Goal: Information Seeking & Learning: Learn about a topic

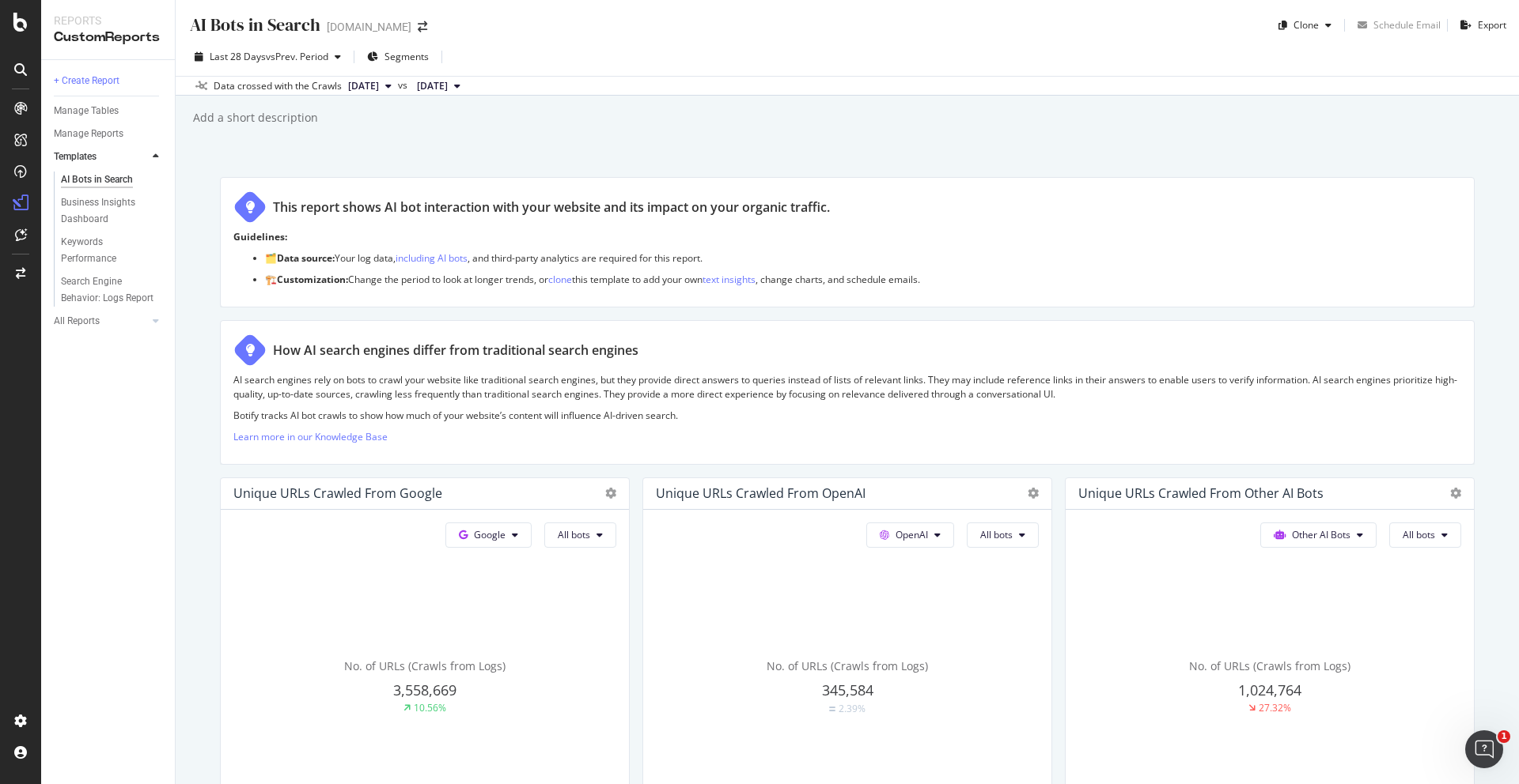
click at [629, 549] on div "Other AI Bots All bots No. of URLs (Crawls from Logs) 1,024,764 27.32%" at bounding box center [425, 672] width 408 height 323
click at [506, 533] on span "Other AI Bots" at bounding box center [489, 535] width 31 height 14
click at [616, 535] on div "Other AI Bots All bots" at bounding box center [424, 535] width 383 height 25
click at [518, 534] on icon at bounding box center [515, 535] width 6 height 10
click at [916, 442] on p "Learn more in our Knowledge Base" at bounding box center [847, 436] width 1228 height 14
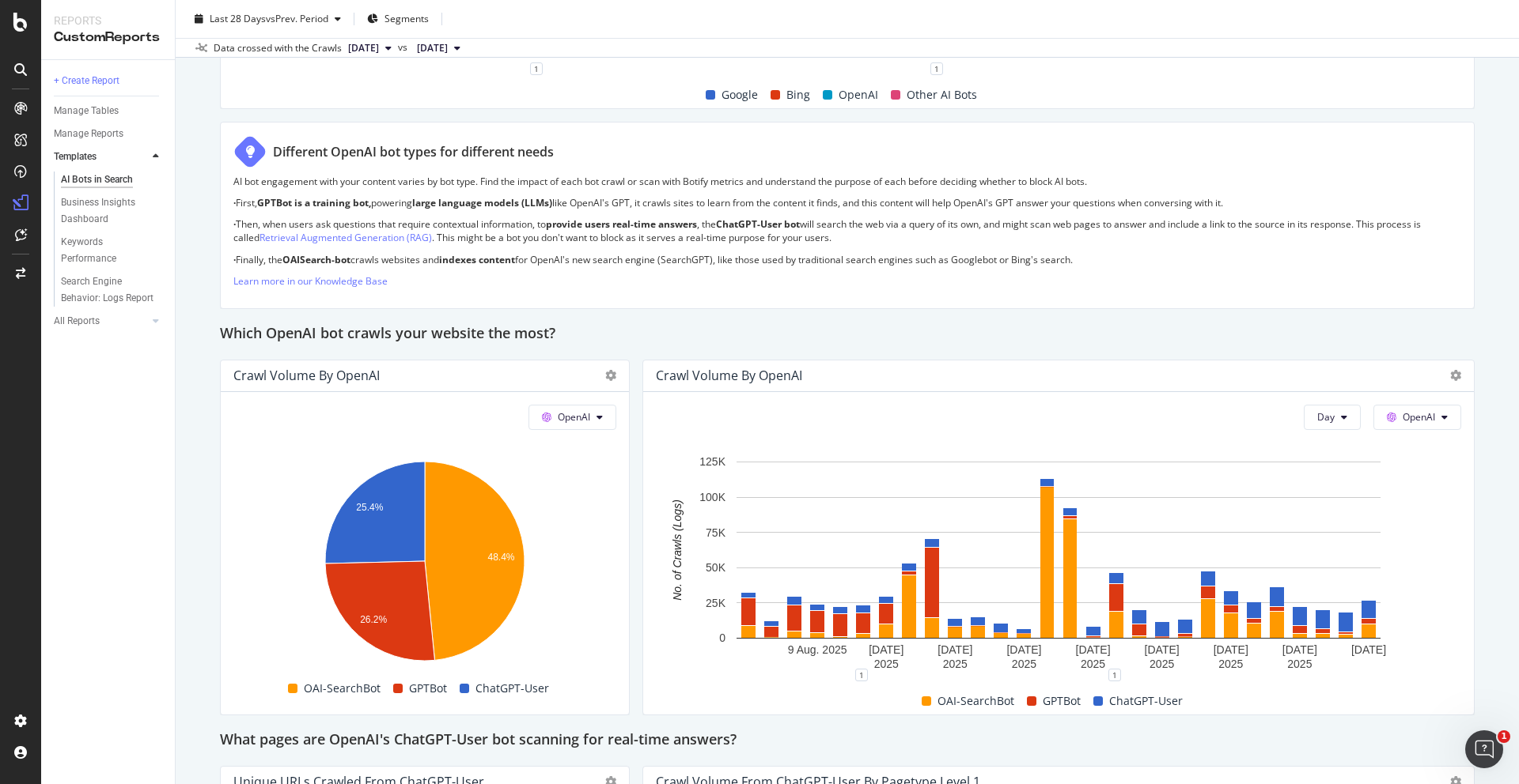
scroll to position [1220, 0]
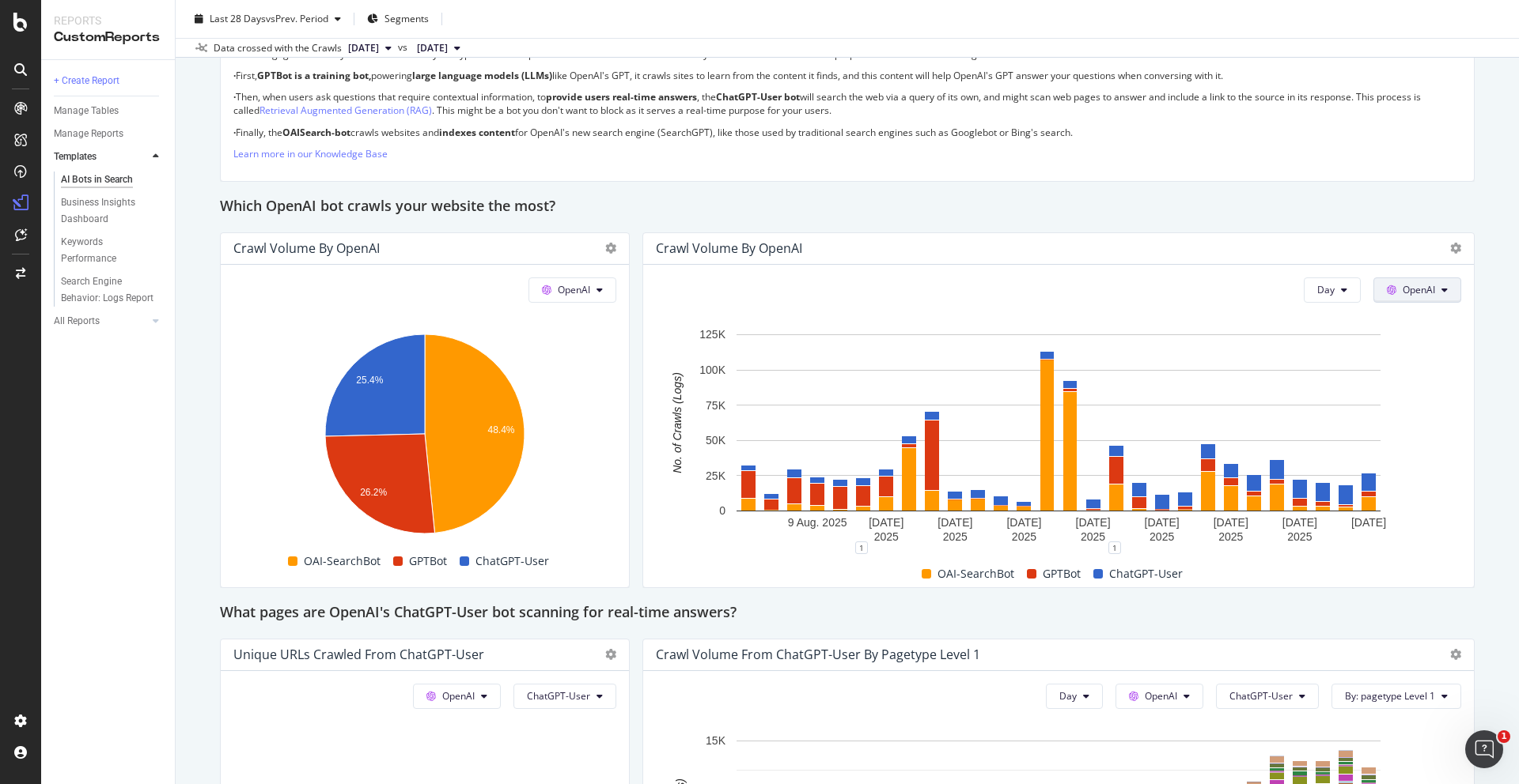
click at [1436, 284] on button "OpenAI" at bounding box center [1417, 289] width 88 height 25
click at [1425, 321] on span "Google" at bounding box center [1441, 322] width 59 height 14
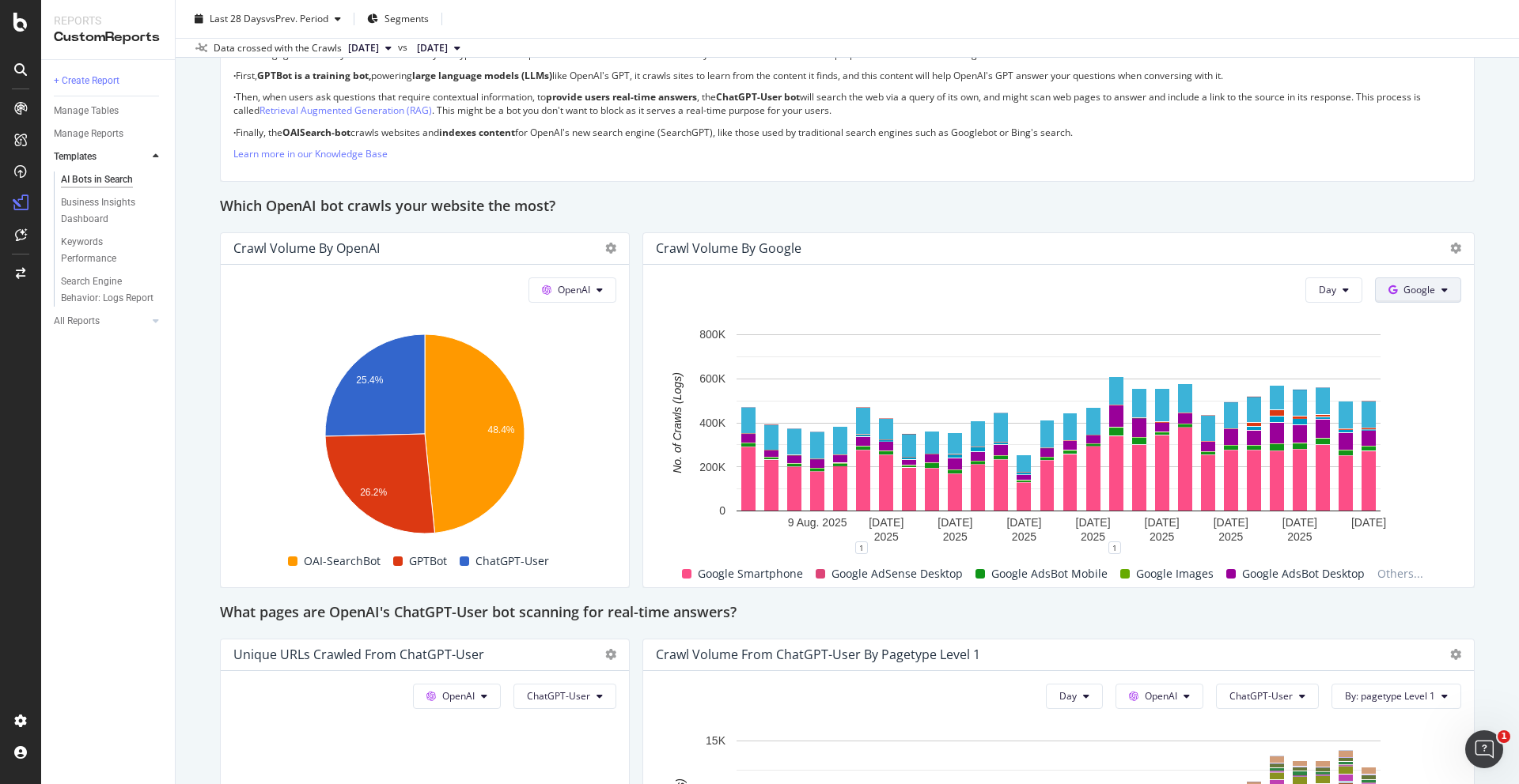
click at [1424, 290] on span "Google" at bounding box center [1419, 289] width 31 height 14
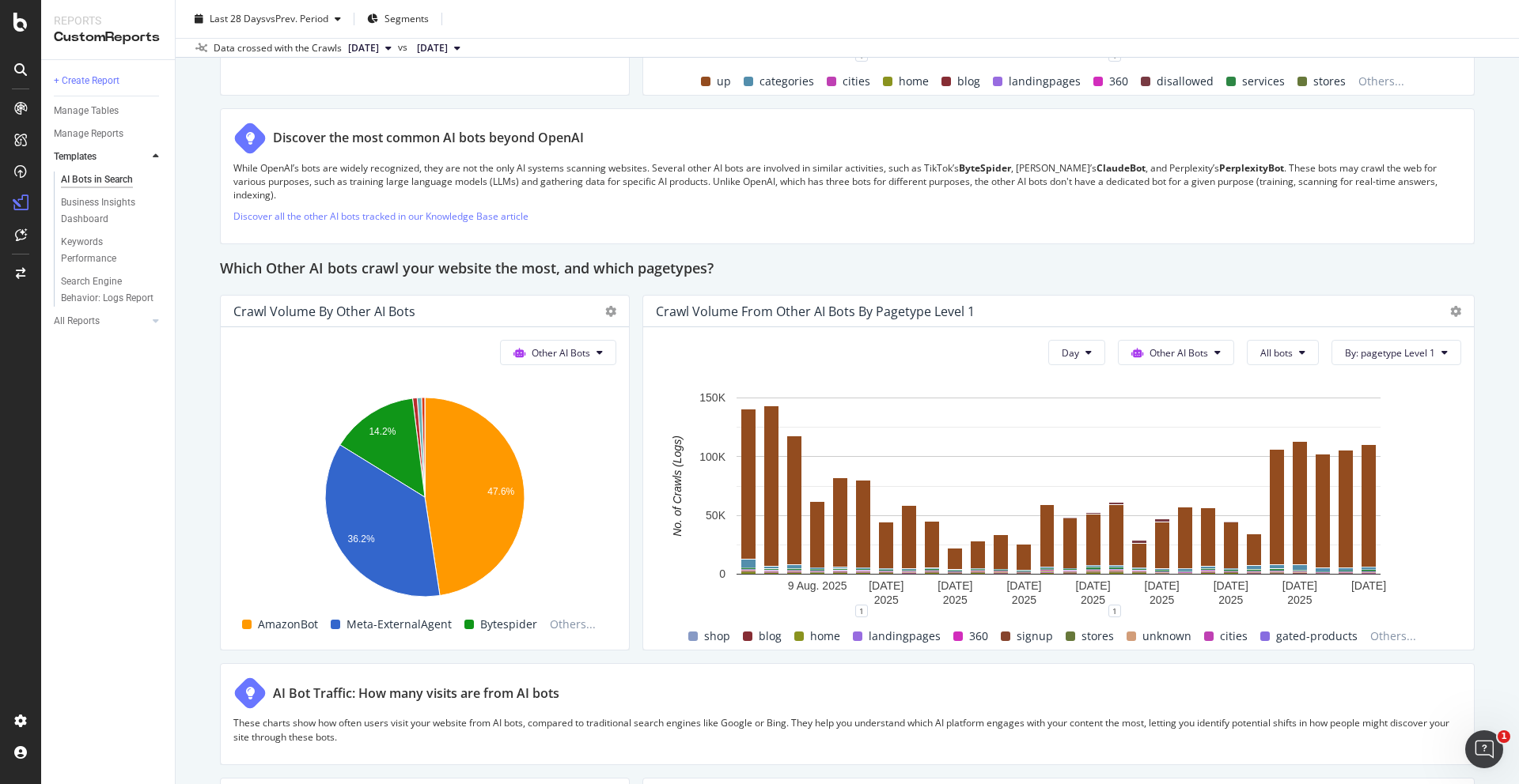
scroll to position [2082, 0]
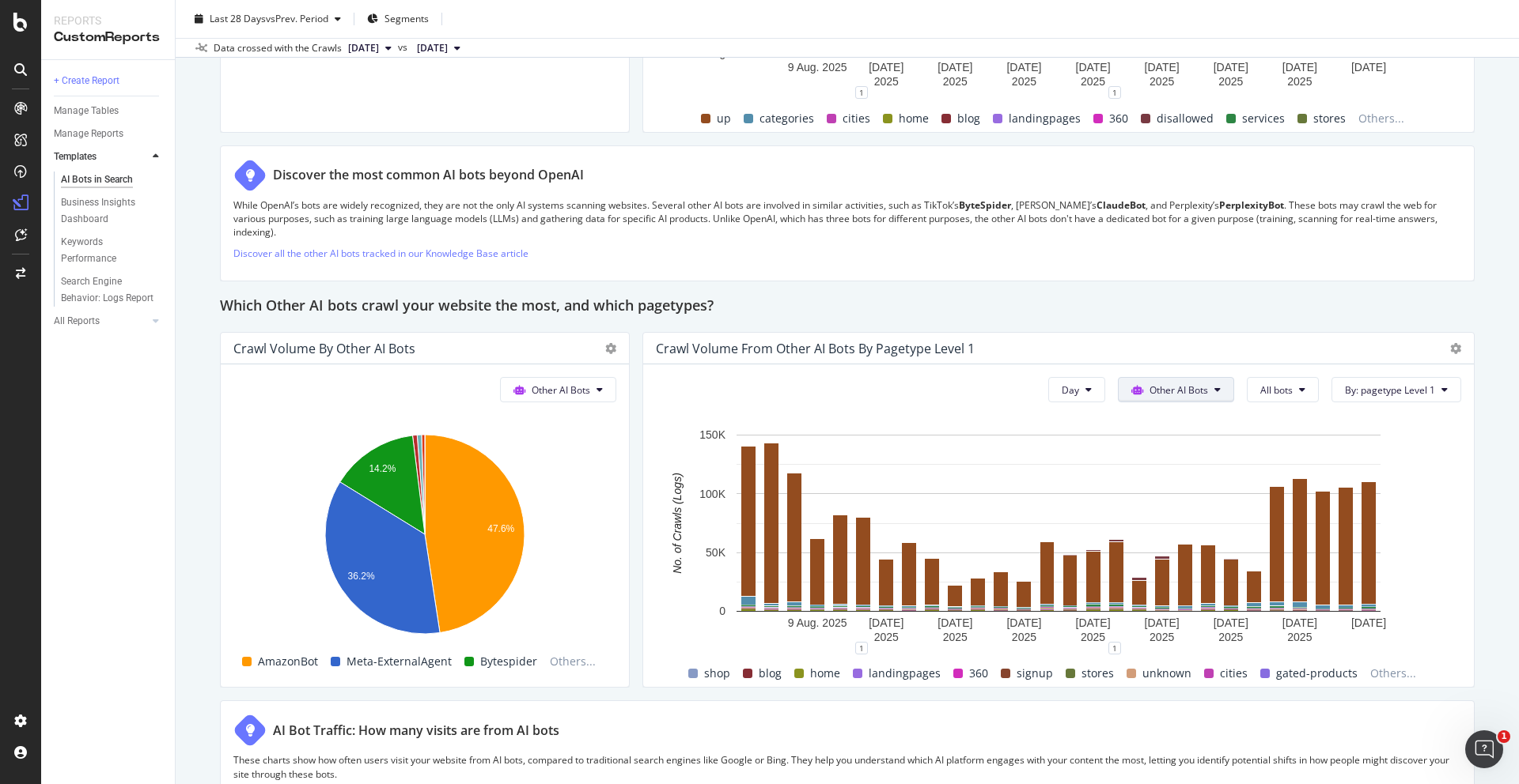
click at [1148, 294] on div "Which Other AI bots crawl your website the most, and which pagetypes?" at bounding box center [847, 306] width 1255 height 25
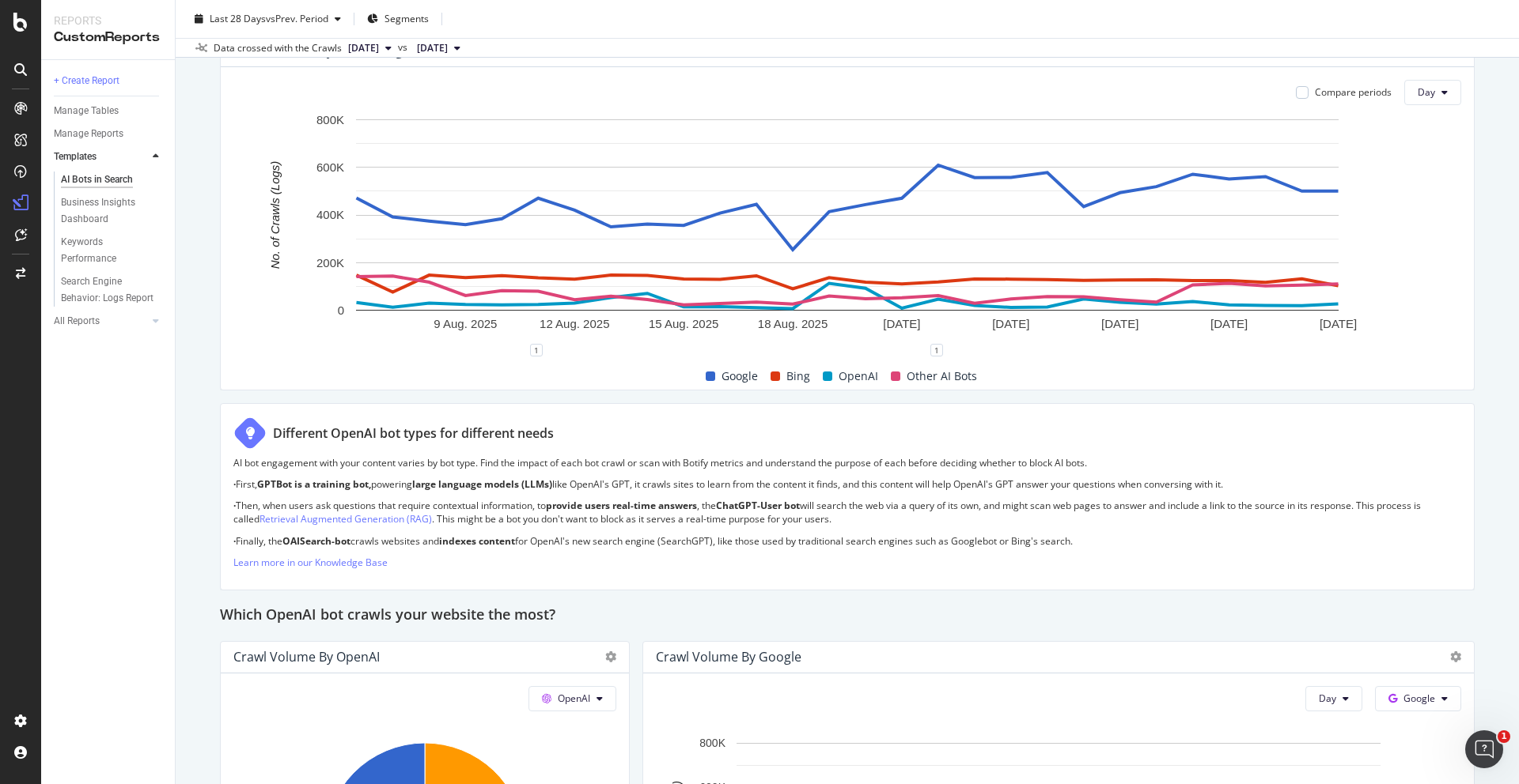
scroll to position [1003, 0]
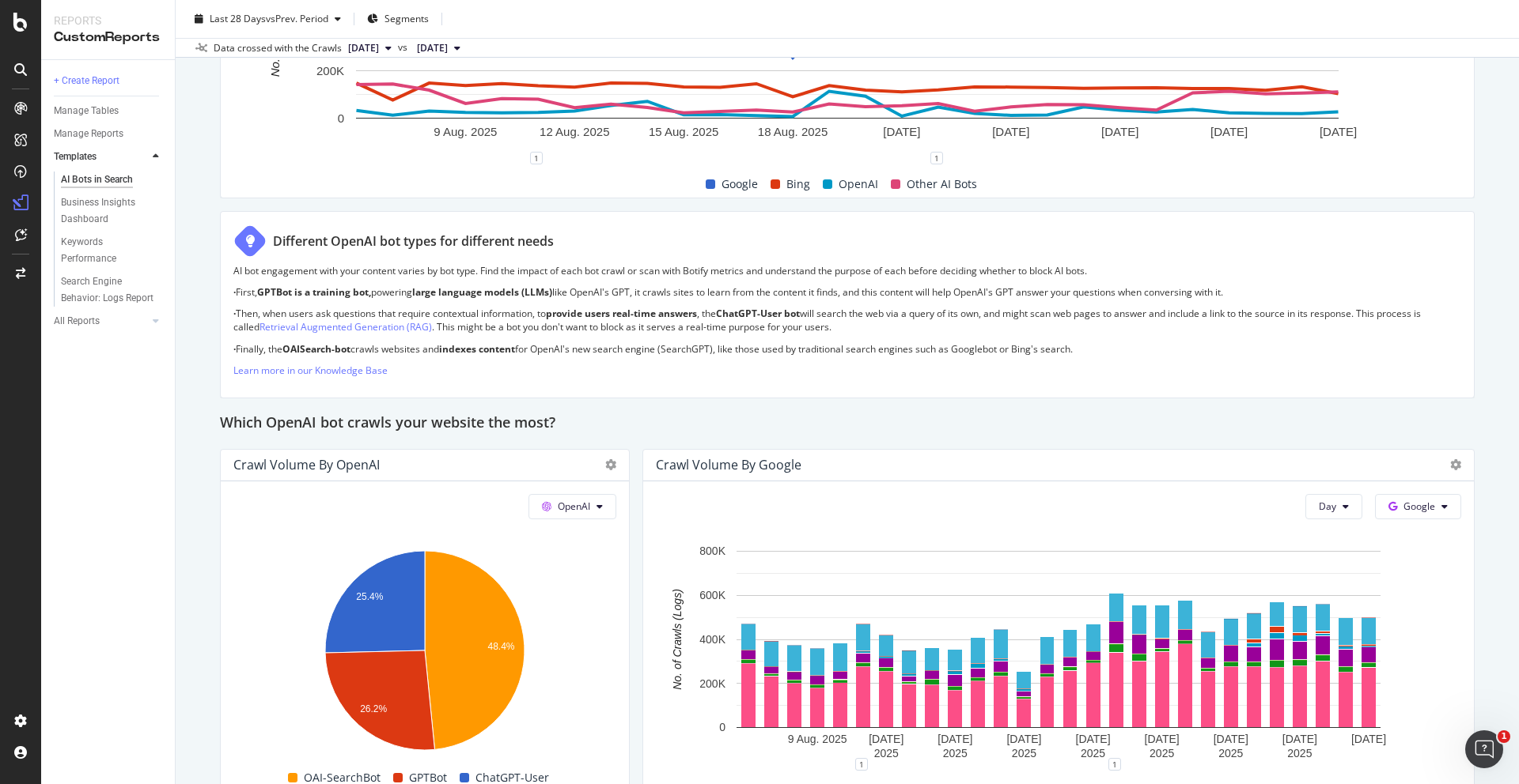
click at [351, 423] on h2 "Which OpenAI bot crawls your website the most?" at bounding box center [387, 423] width 335 height 25
drag, startPoint x: 597, startPoint y: 425, endPoint x: 205, endPoint y: 416, distance: 392.1
click at [205, 416] on div "AI Bots in Search AI Bots in Search [DOMAIN_NAME] Clone Schedule Email Export L…" at bounding box center [847, 392] width 1343 height 784
copy h2 "Which OpenAI bot crawls your website the most?"
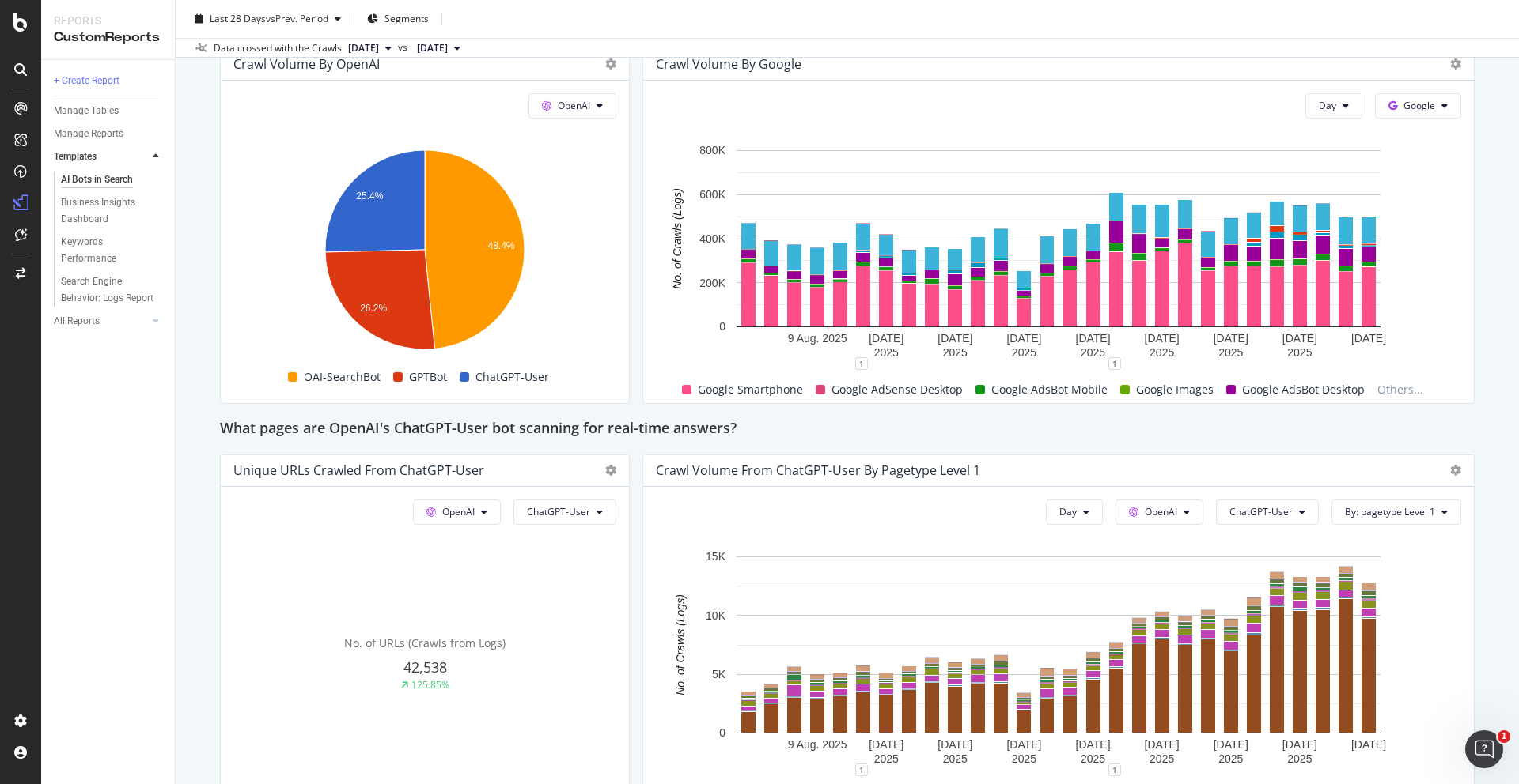
scroll to position [1452, 0]
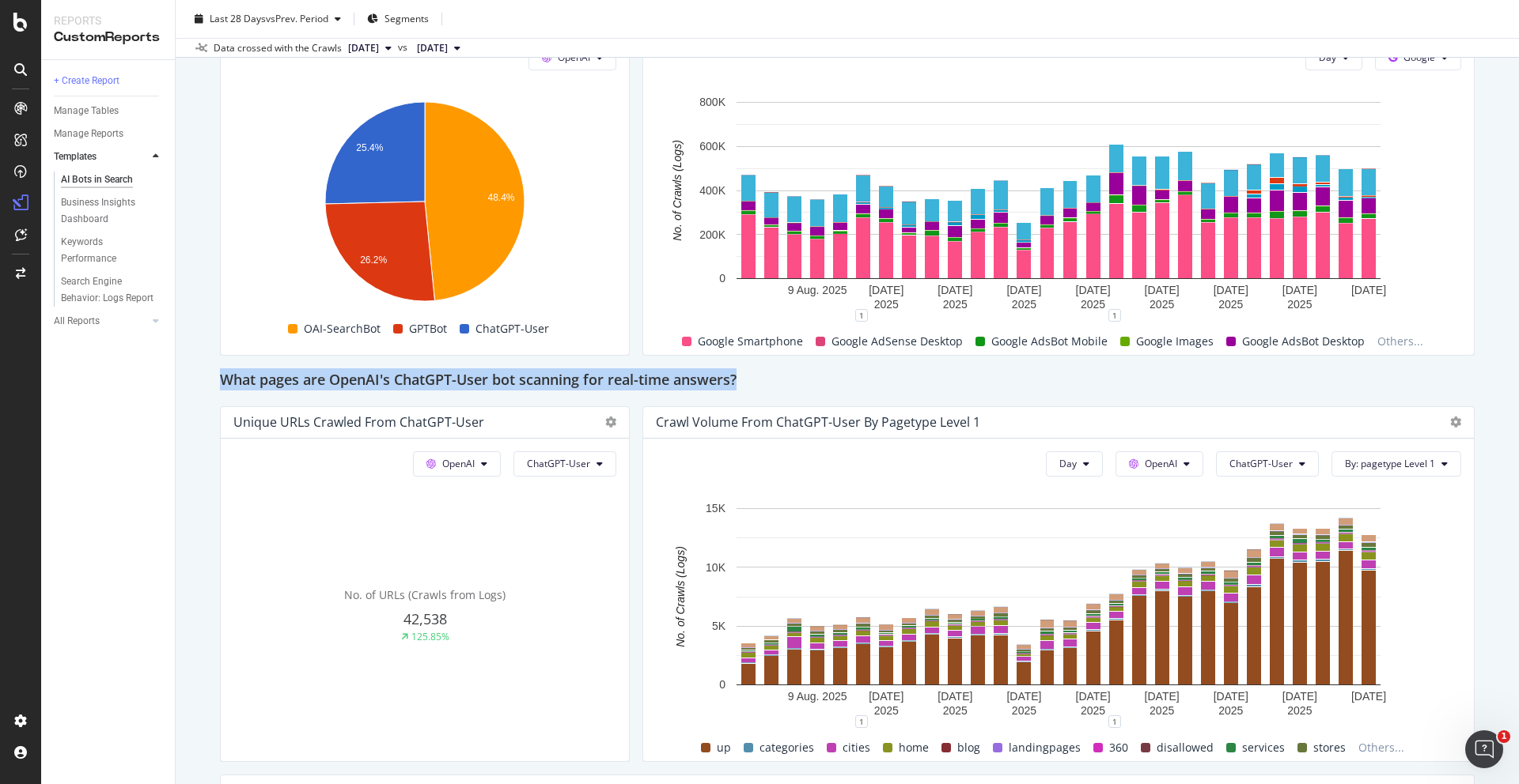
drag, startPoint x: 756, startPoint y: 382, endPoint x: 211, endPoint y: 382, distance: 545.0
click at [211, 382] on div "AI Bots in Search AI Bots in Search [DOMAIN_NAME] Clone Schedule Email Export L…" at bounding box center [847, 392] width 1343 height 784
copy h2 "What pages are OpenAI's ChatGPT-User bot scanning for real-time answers?"
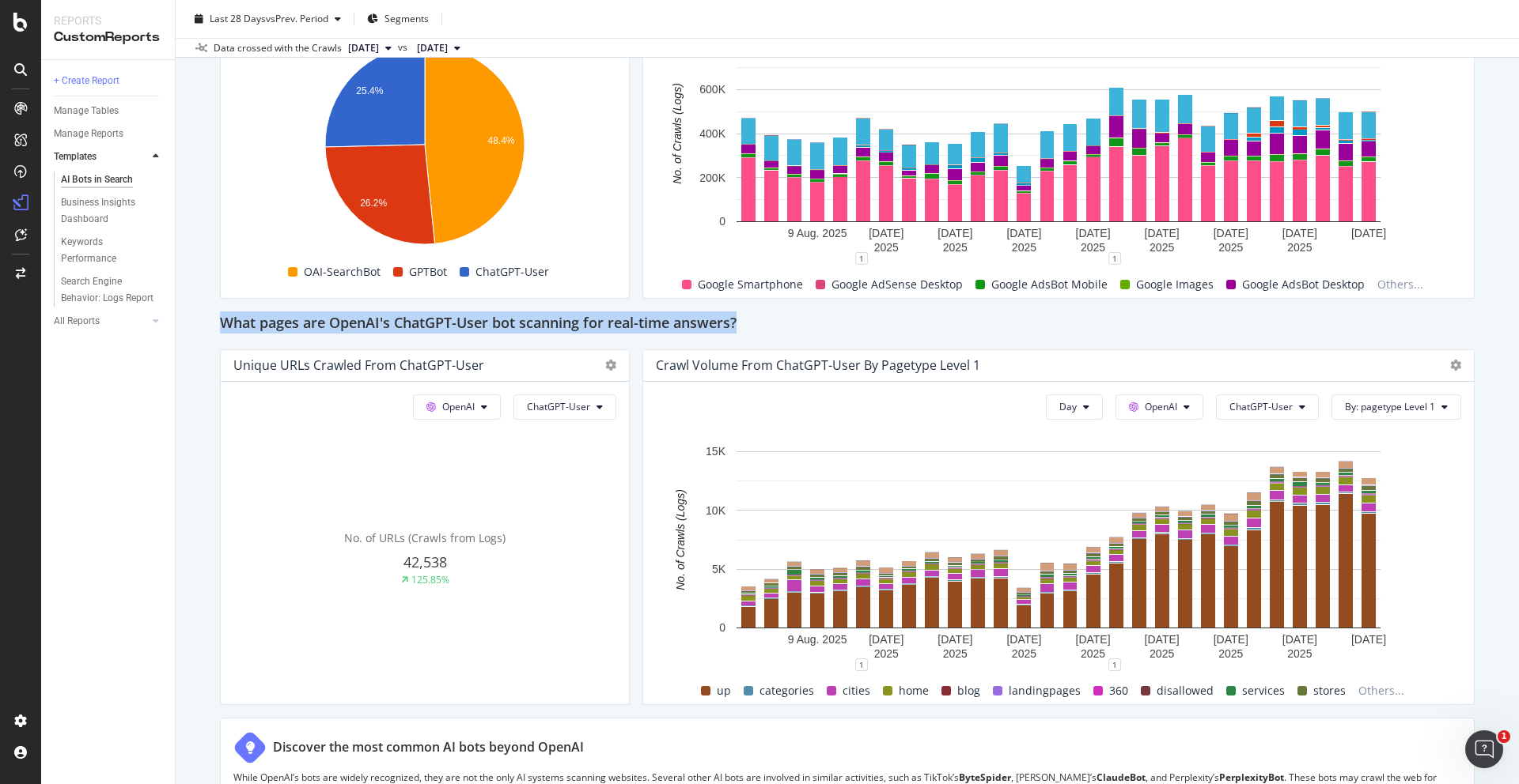
scroll to position [1999, 0]
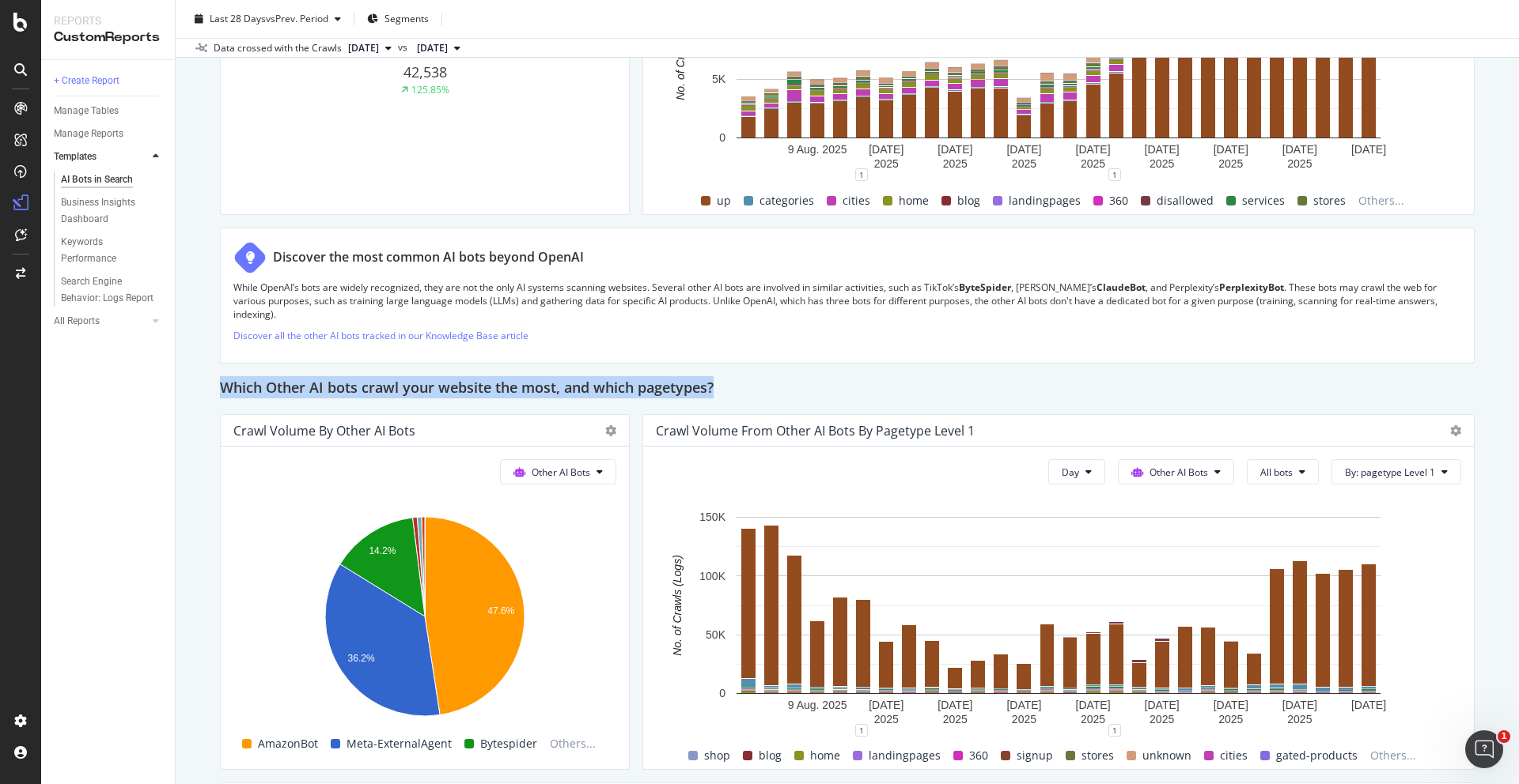
drag, startPoint x: 815, startPoint y: 378, endPoint x: 205, endPoint y: 376, distance: 610.0
click at [205, 376] on div "AI Bots in Search AI Bots in Search [DOMAIN_NAME] Clone Schedule Email Export L…" at bounding box center [847, 392] width 1343 height 784
copy h2 "Which Other AI bots crawl your website the most, and which pagetypes?"
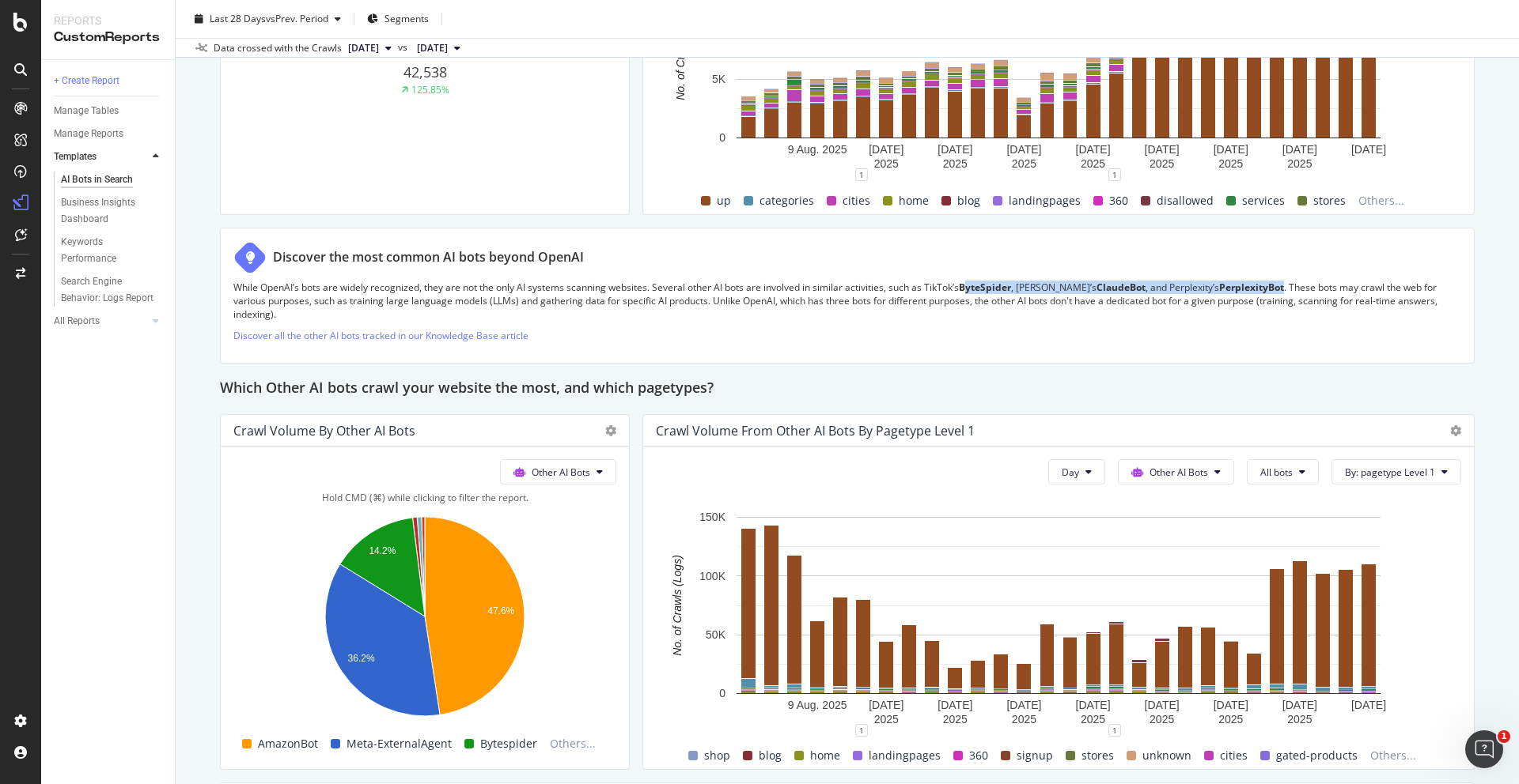
drag, startPoint x: 1262, startPoint y: 285, endPoint x: 968, endPoint y: 287, distance: 294.0
click at [968, 287] on p "While OpenAI’s bots are widely recognized, they are not the only AI systems sca…" at bounding box center [847, 300] width 1228 height 40
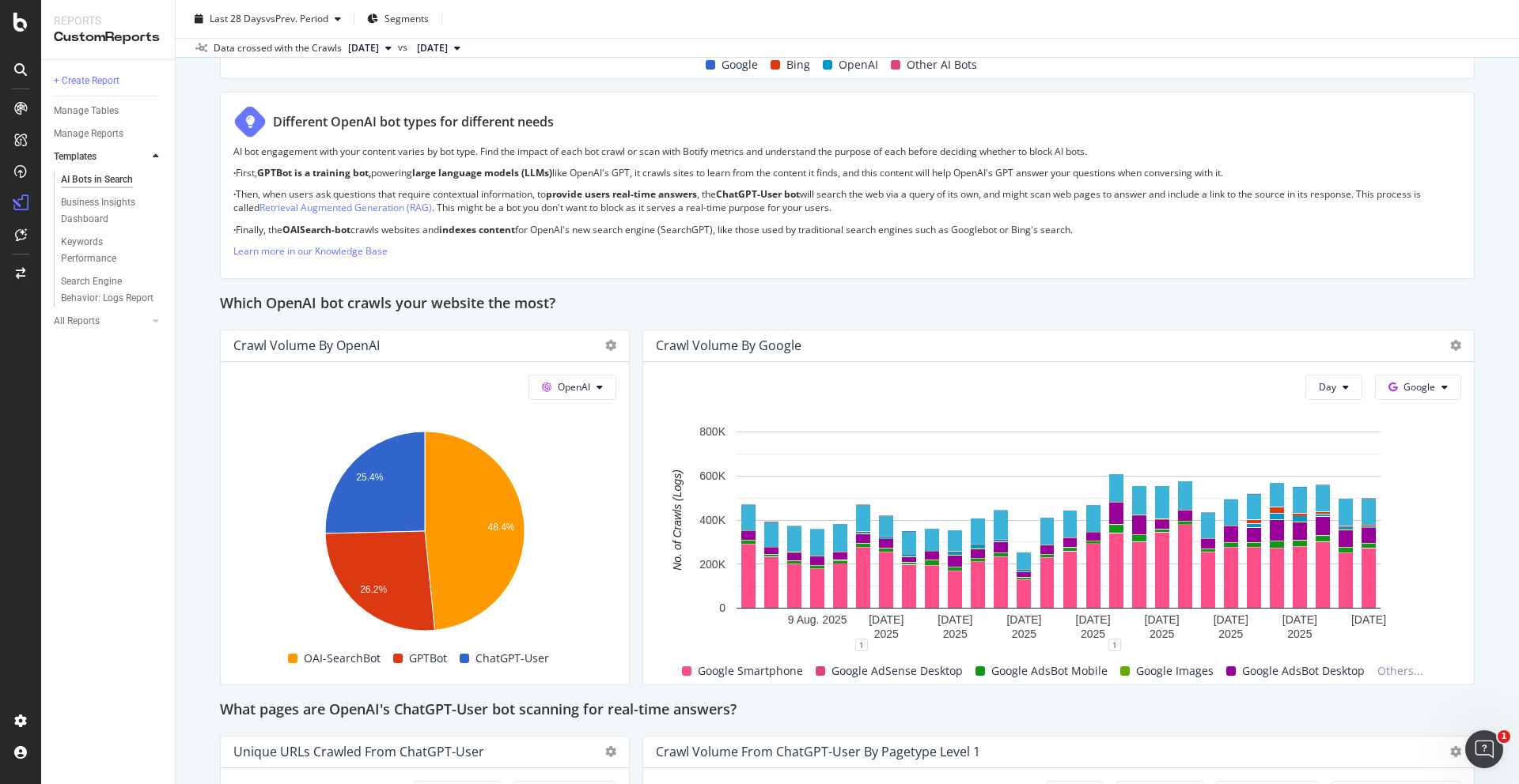
scroll to position [1090, 0]
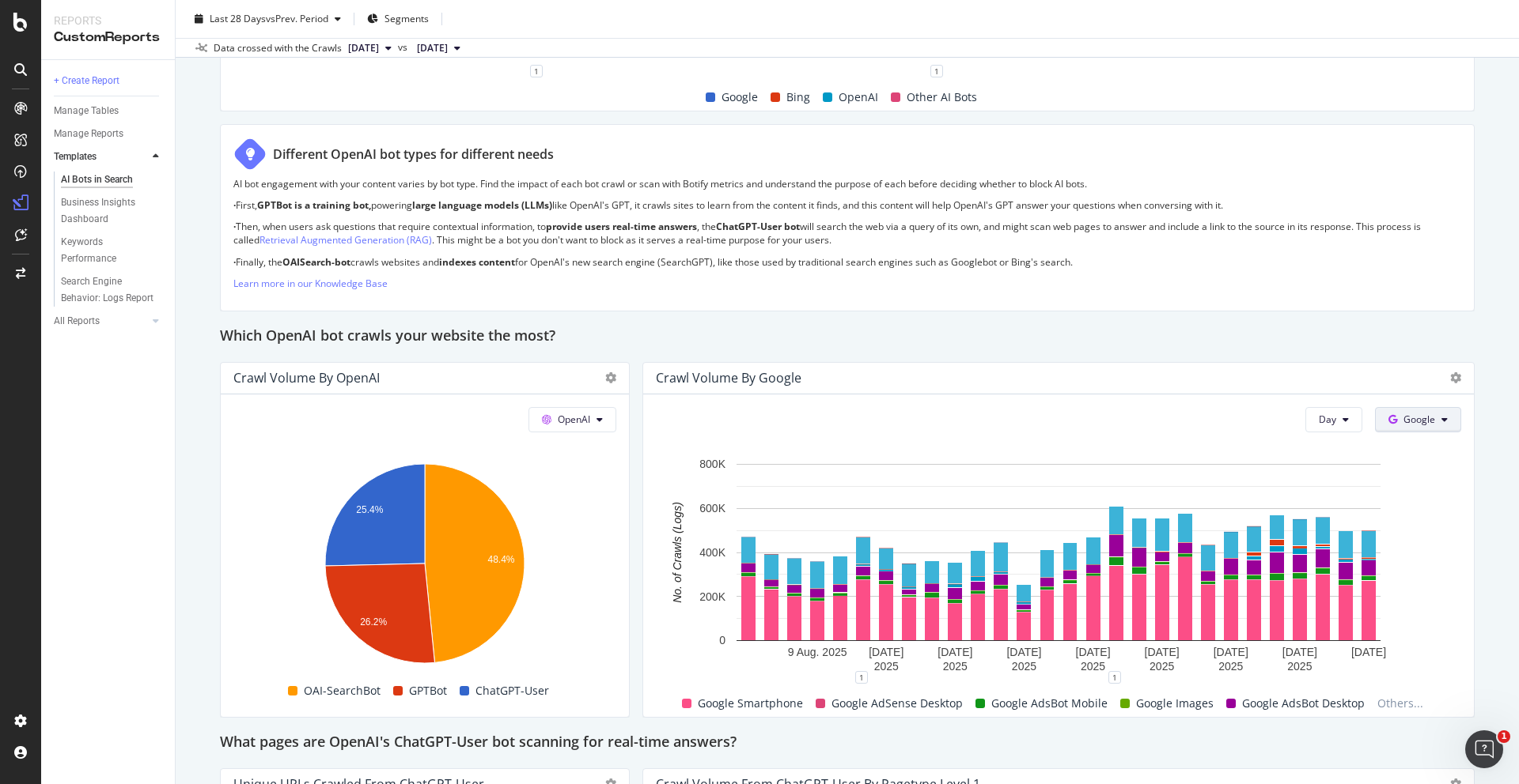
click at [1415, 423] on span "Google" at bounding box center [1419, 419] width 31 height 14
click at [1451, 510] on span "OpenAI" at bounding box center [1443, 510] width 59 height 14
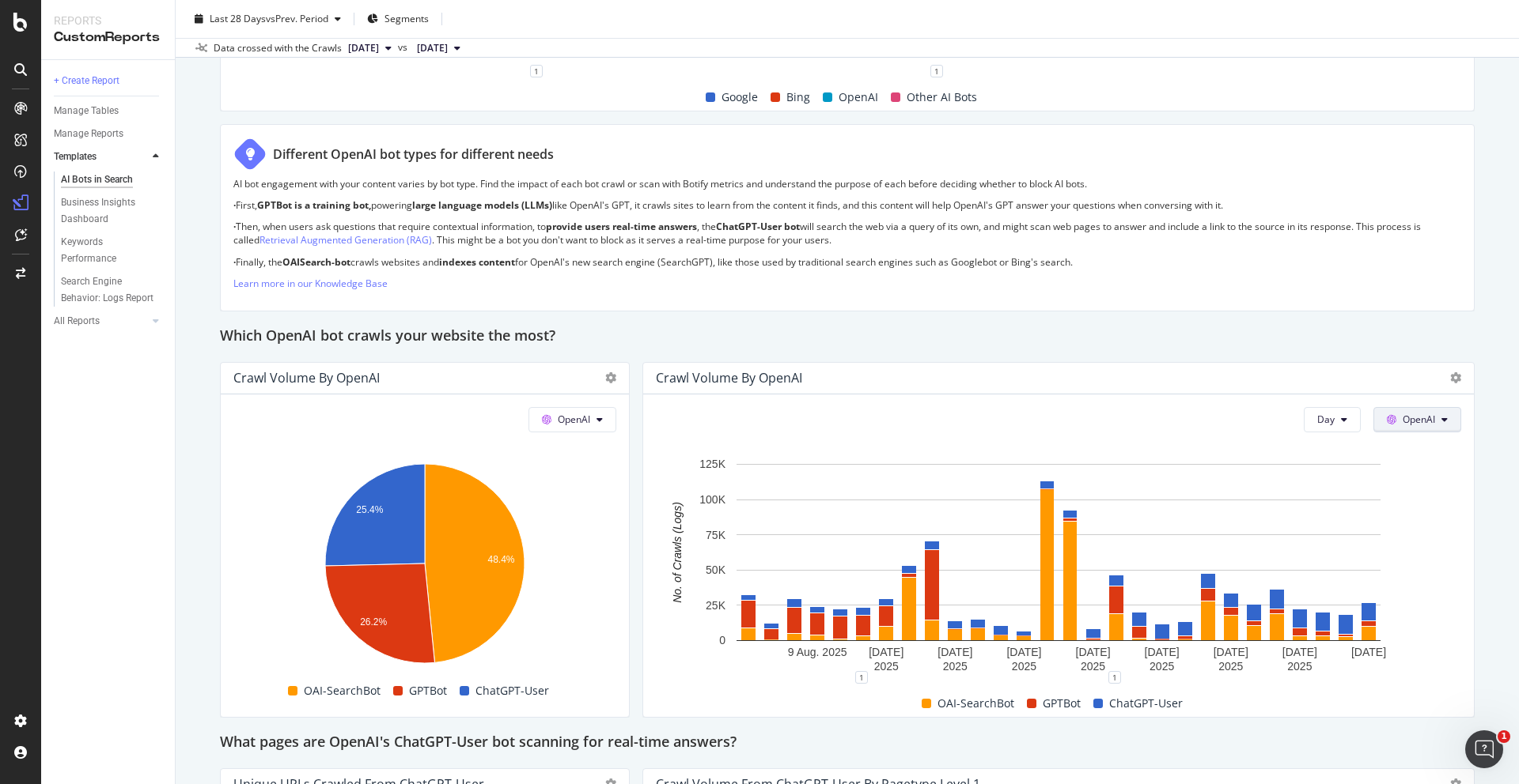
click at [1437, 422] on button "OpenAI" at bounding box center [1417, 419] width 88 height 25
click at [1418, 539] on span "Other AI Bots" at bounding box center [1441, 539] width 59 height 14
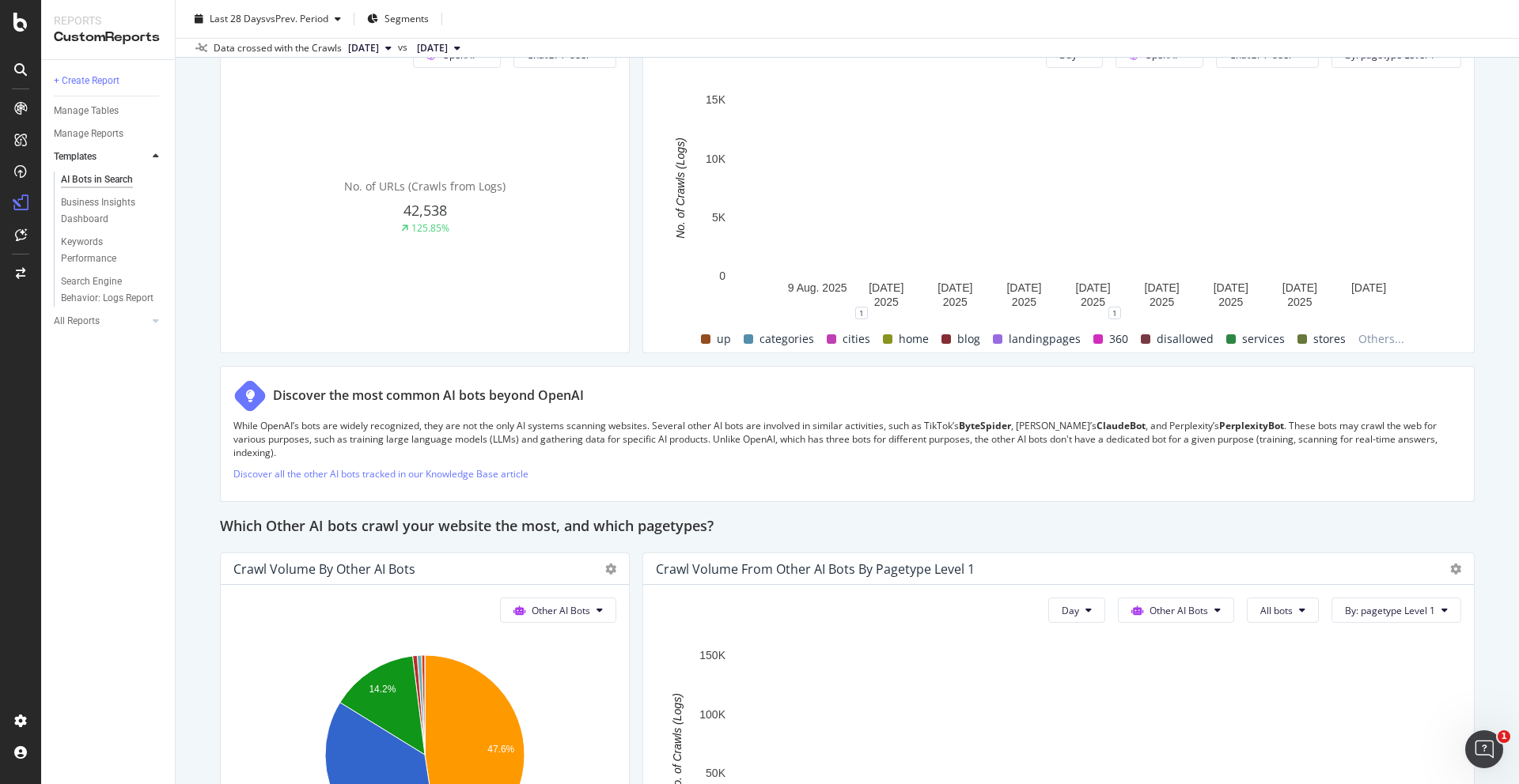
scroll to position [2215, 0]
